Goal: Information Seeking & Learning: Learn about a topic

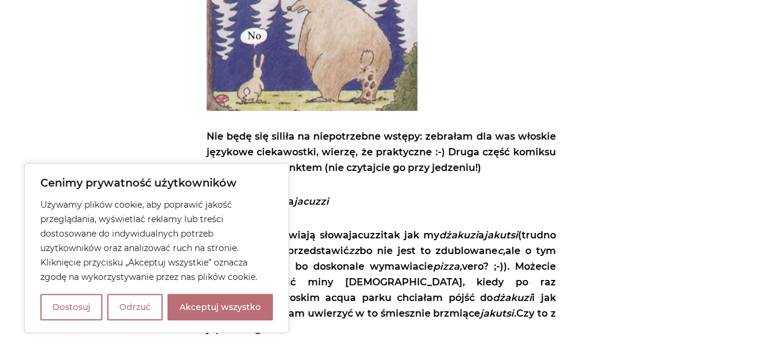
scroll to position [422, 0]
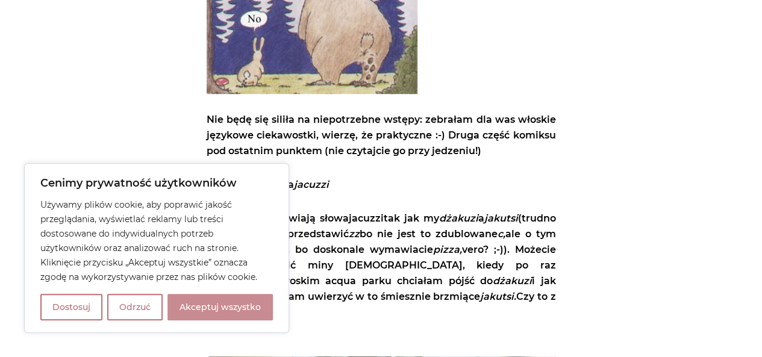
click at [243, 305] on button "Akceptuj wszystko" at bounding box center [219, 307] width 105 height 27
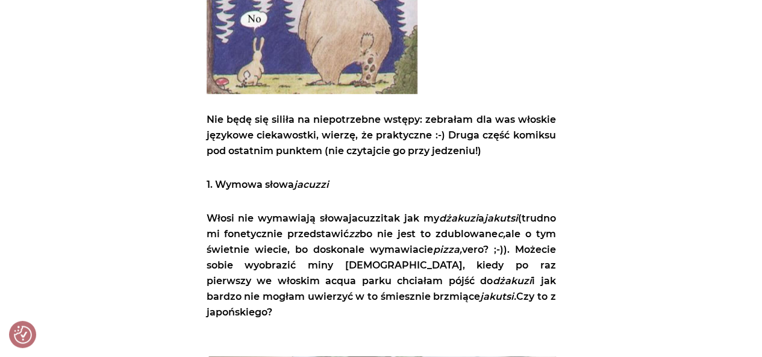
checkbox input "true"
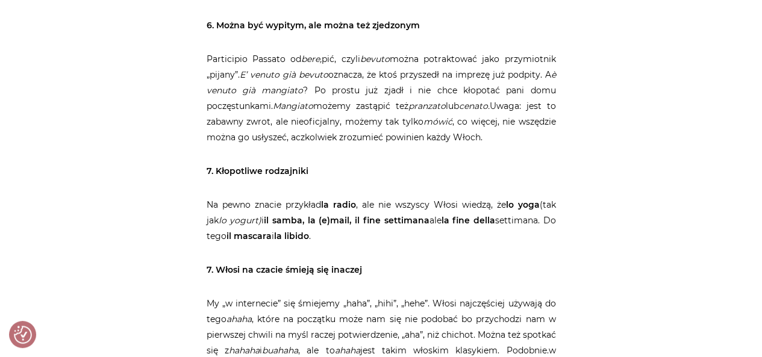
scroll to position [2168, 0]
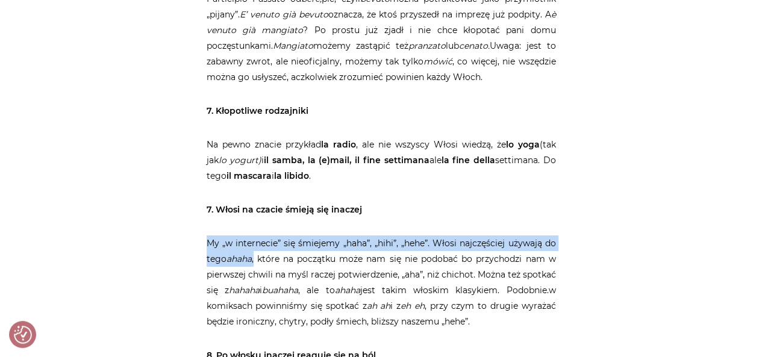
drag, startPoint x: 207, startPoint y: 174, endPoint x: 258, endPoint y: 195, distance: 55.4
click at [258, 236] on p "My „w internecie” się śmiejemy „haha”, „hihi”, „hehe”. Włosi najczęściej używaj…" at bounding box center [381, 283] width 349 height 94
copy p "My „w internecie” się śmiejemy „haha”, „hihi”, „hehe”. Włosi najczęściej używaj…"
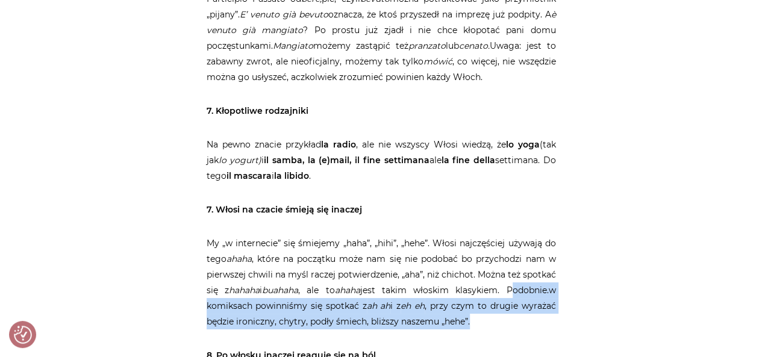
drag, startPoint x: 206, startPoint y: 242, endPoint x: 544, endPoint y: 260, distance: 338.4
click at [544, 260] on p "My „w internecie” się śmiejemy „haha”, „hihi”, „hehe”. Włosi najczęściej używaj…" at bounding box center [381, 283] width 349 height 94
copy p "Podobnie.w komiksach powinniśmy się spotkać z ah ah i z eh eh , przy czym to dr…"
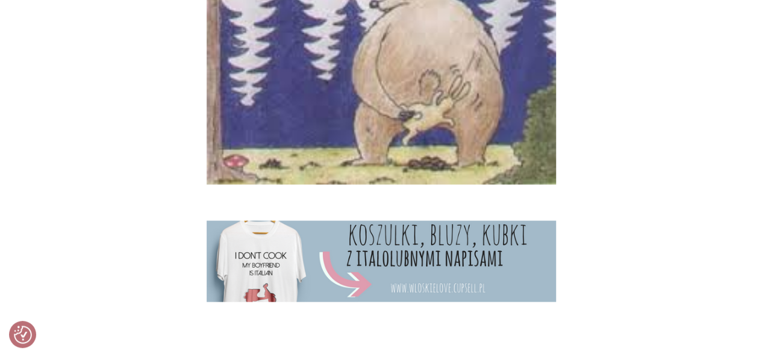
scroll to position [3614, 0]
